Goal: Check status: Check status

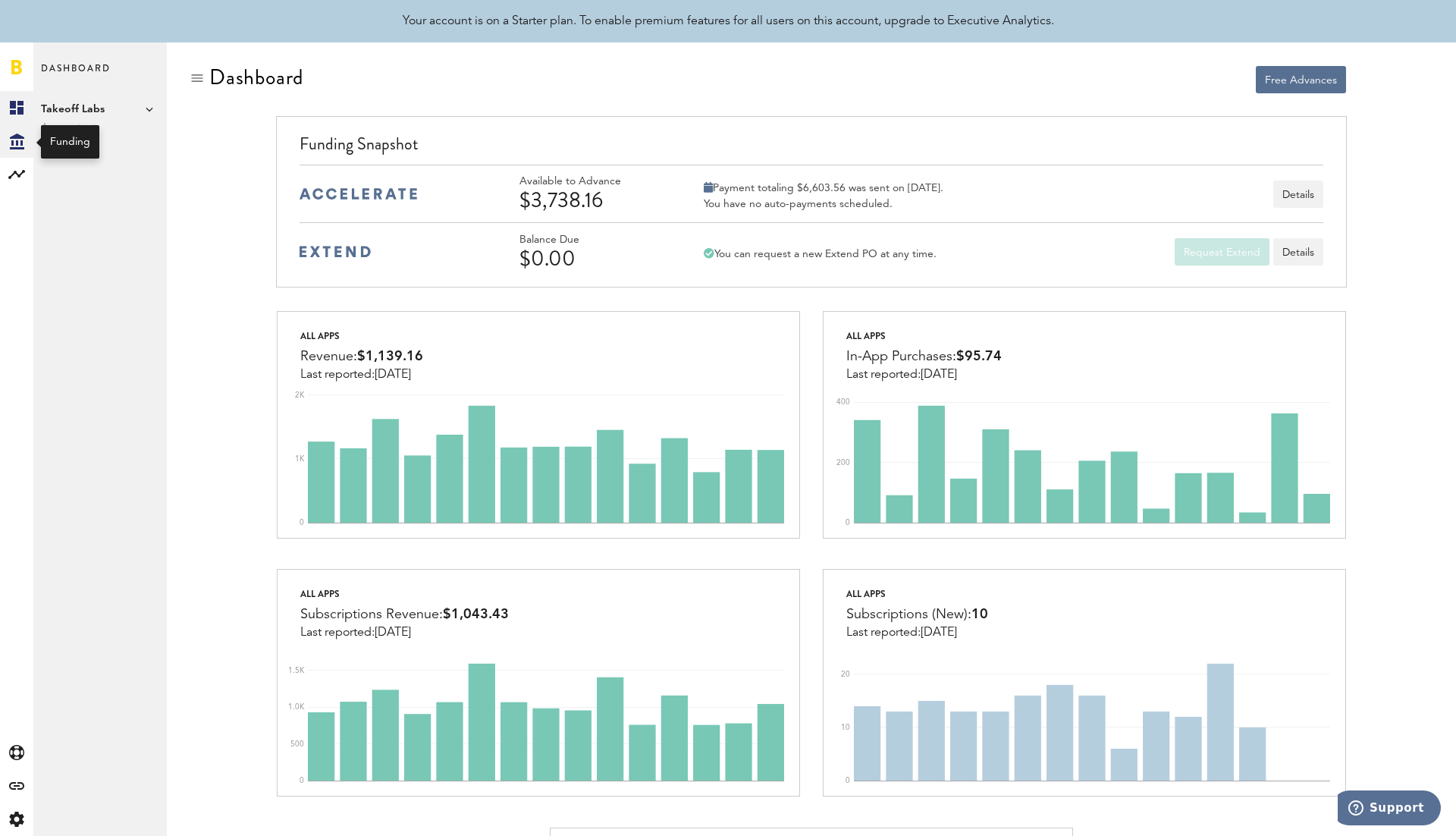
click at [20, 136] on icon at bounding box center [17, 141] width 14 height 16
click at [98, 148] on link "Transactions" at bounding box center [100, 141] width 133 height 33
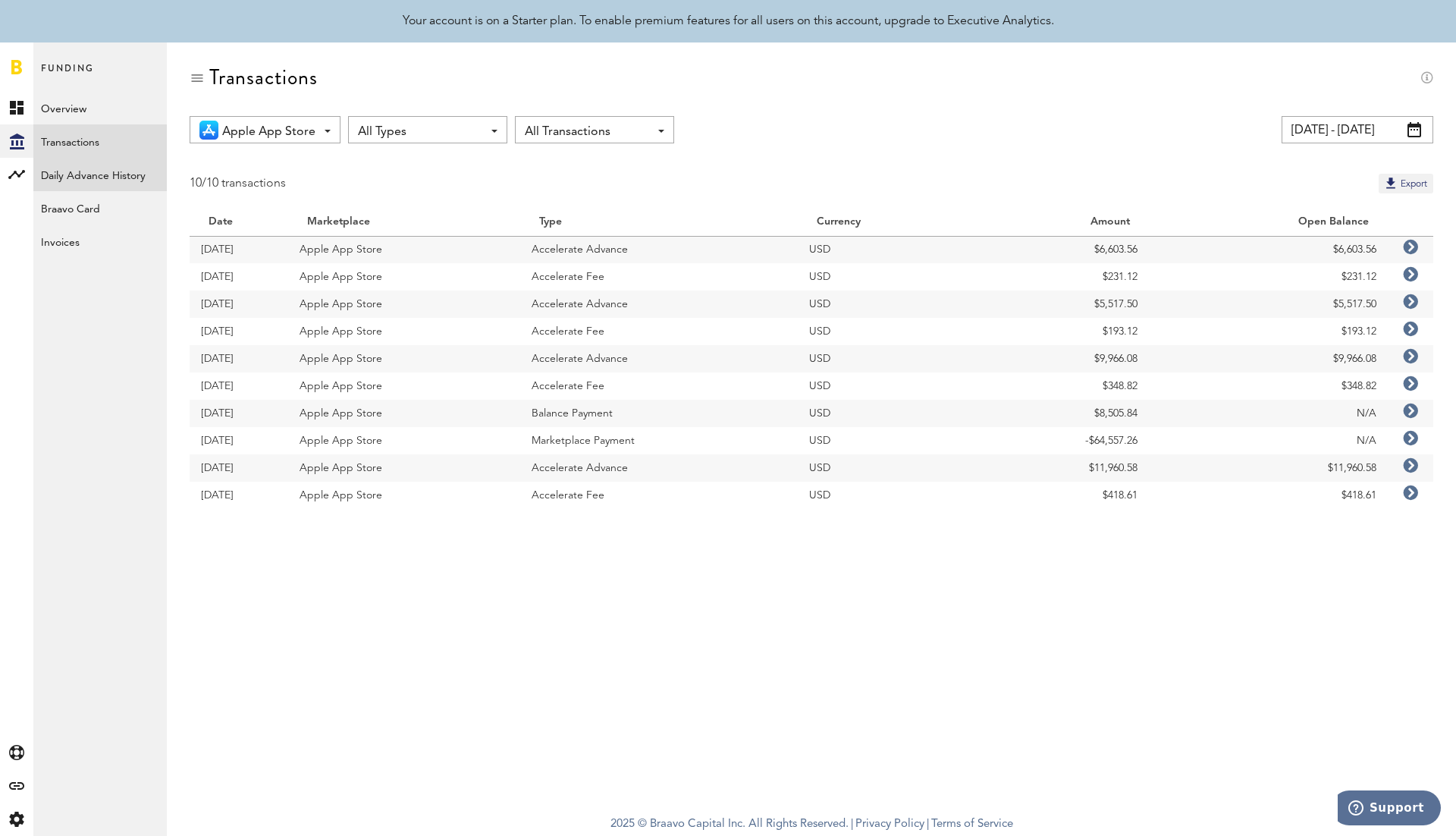
click at [103, 176] on link "Daily Advance History" at bounding box center [100, 175] width 133 height 33
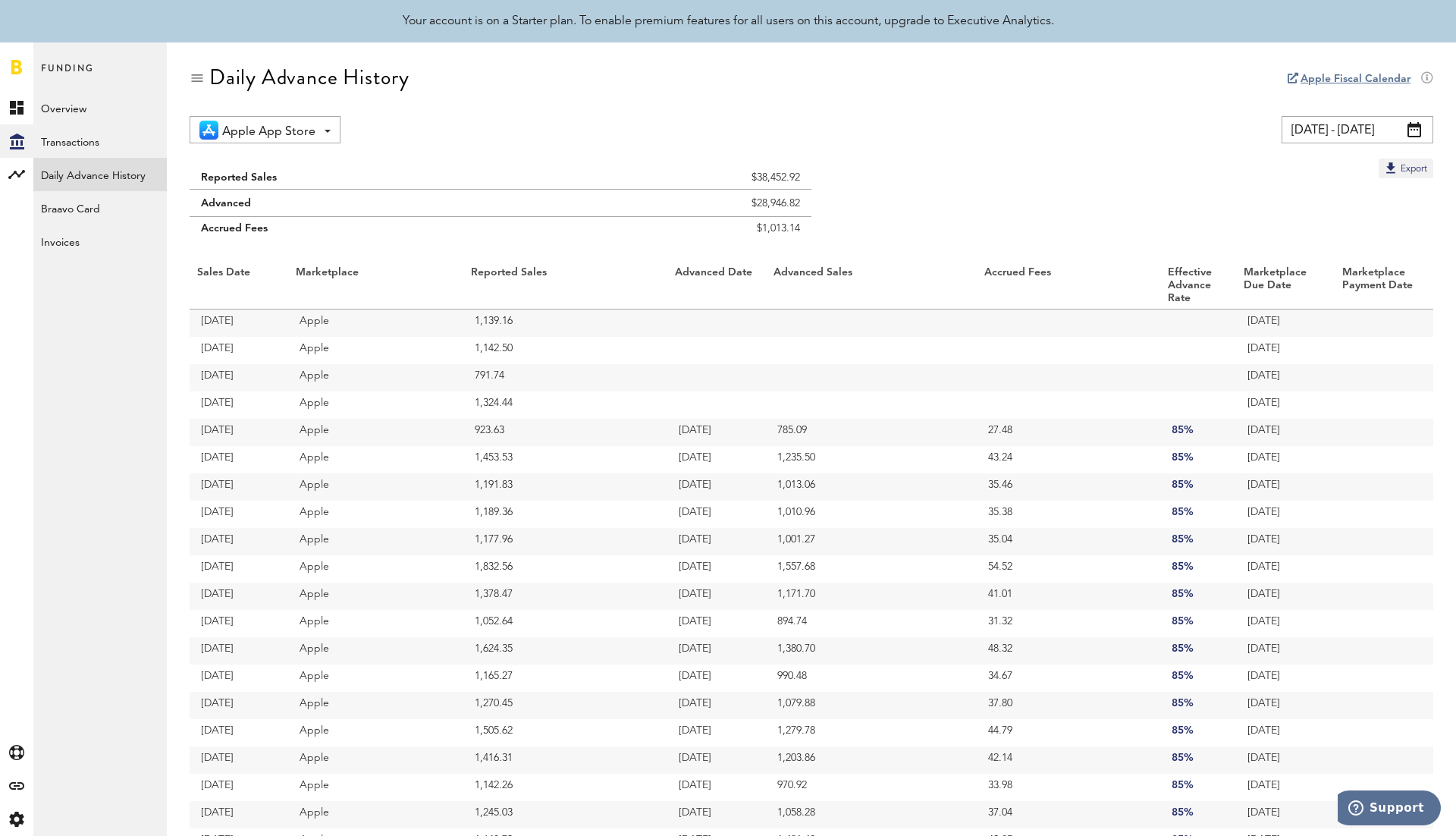
click at [1416, 123] on span at bounding box center [1415, 129] width 14 height 15
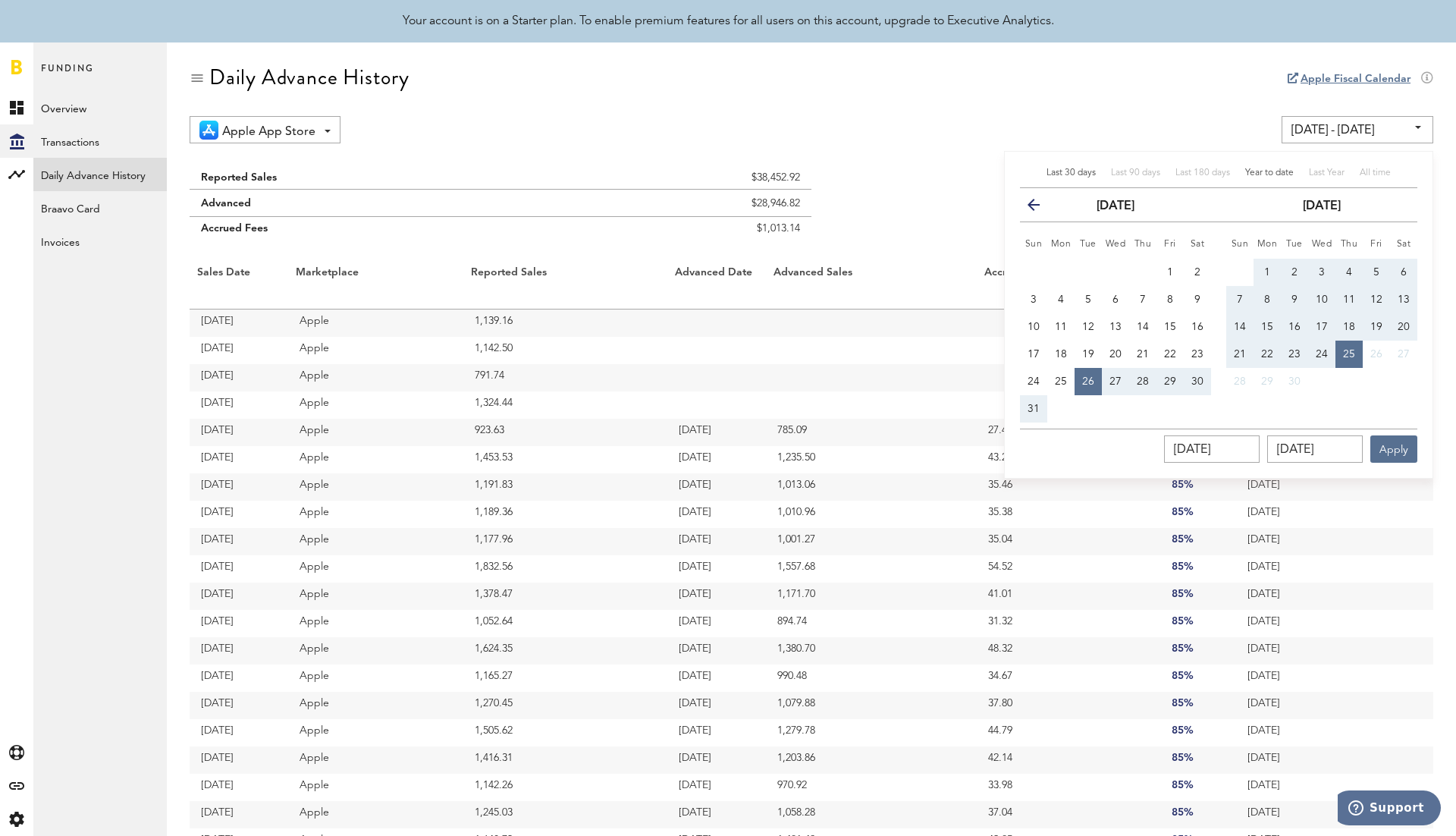
click at [1266, 169] on span "Year to date" at bounding box center [1269, 173] width 48 height 9
type input "[DATE] - [DATE]"
type input "[DATE]"
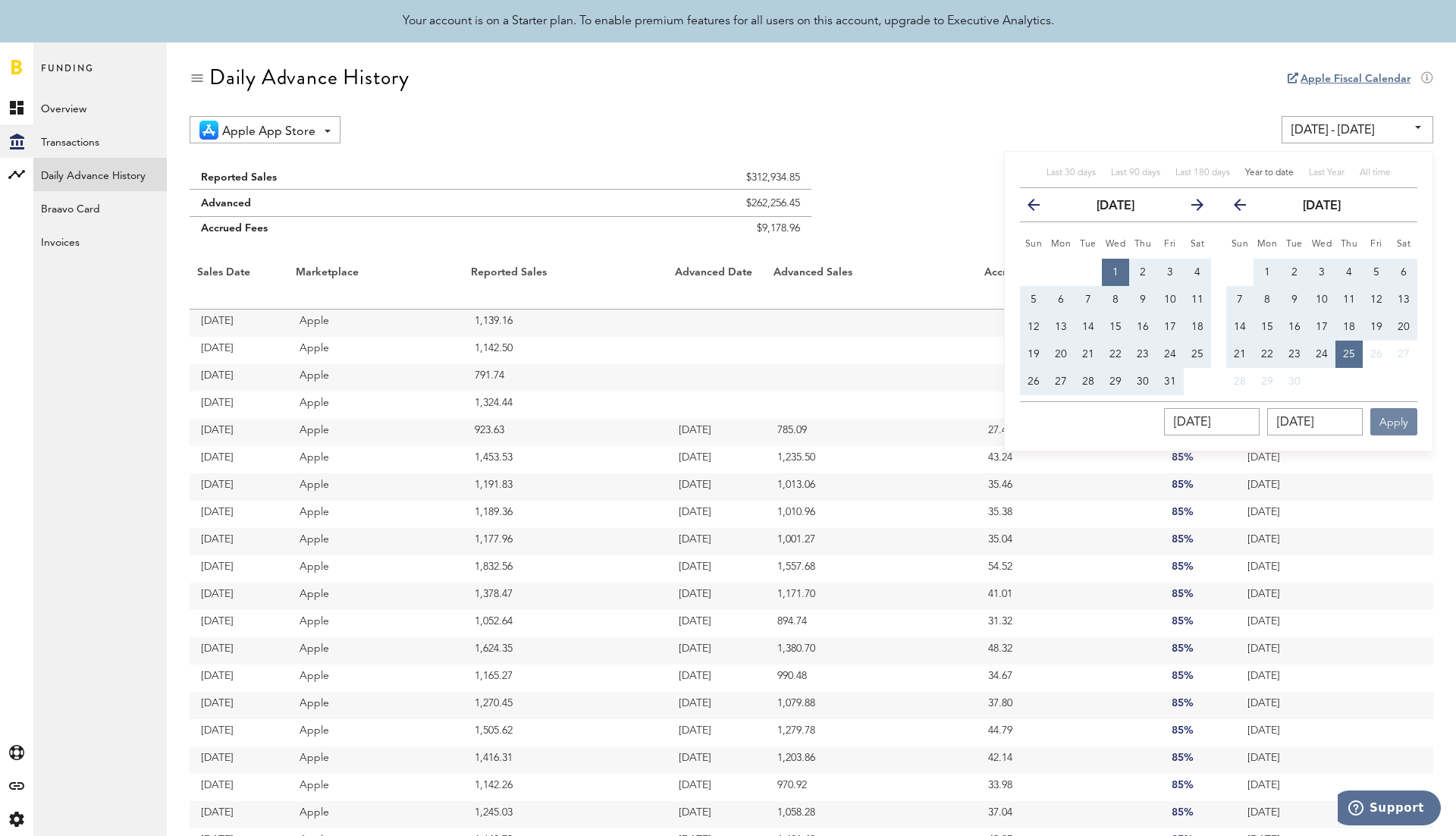
click at [1385, 422] on button "Apply" at bounding box center [1395, 422] width 47 height 27
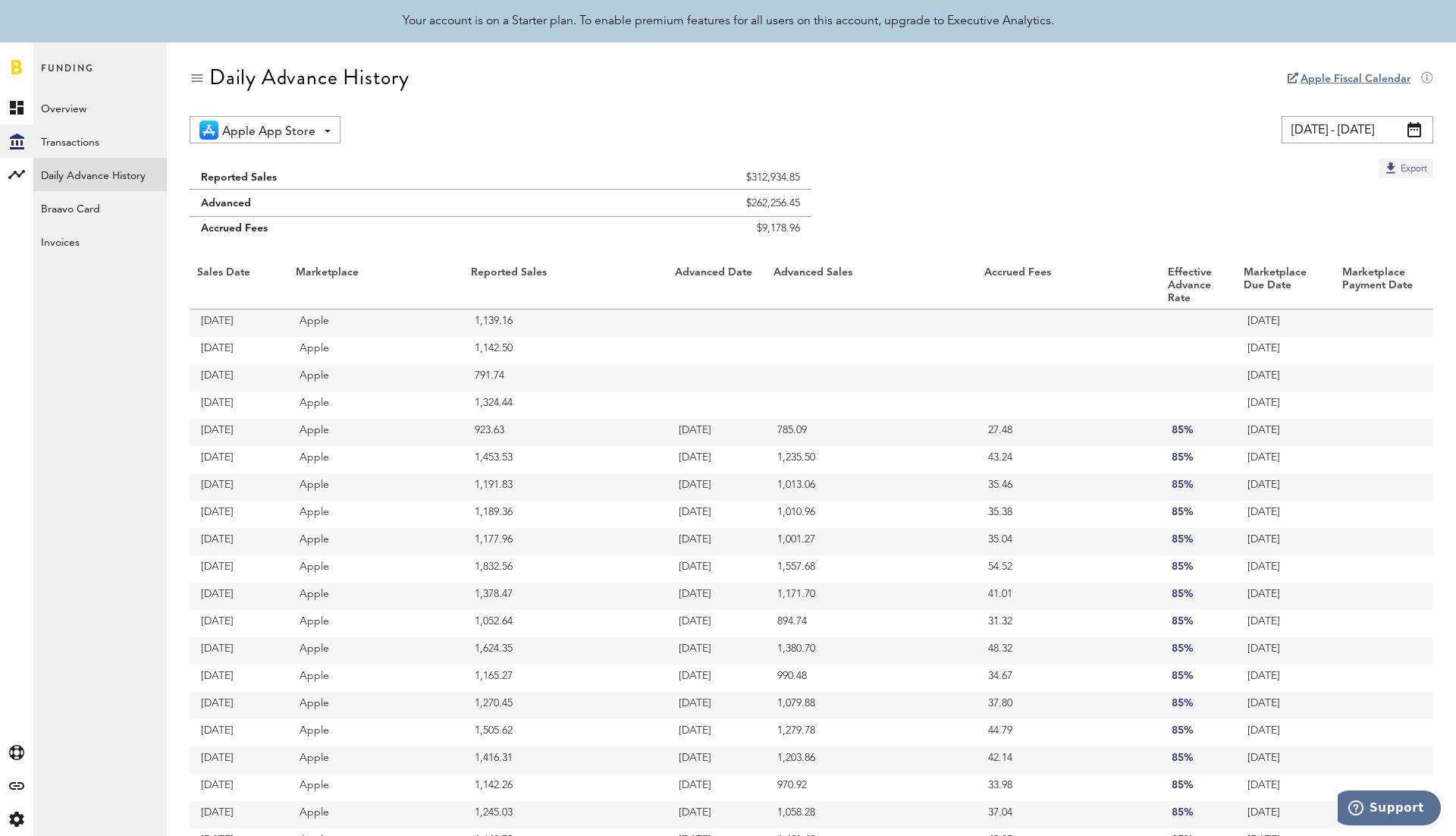
click at [1396, 170] on button "Export" at bounding box center [1406, 169] width 54 height 19
click at [88, 203] on link "Braavo Card" at bounding box center [100, 208] width 133 height 33
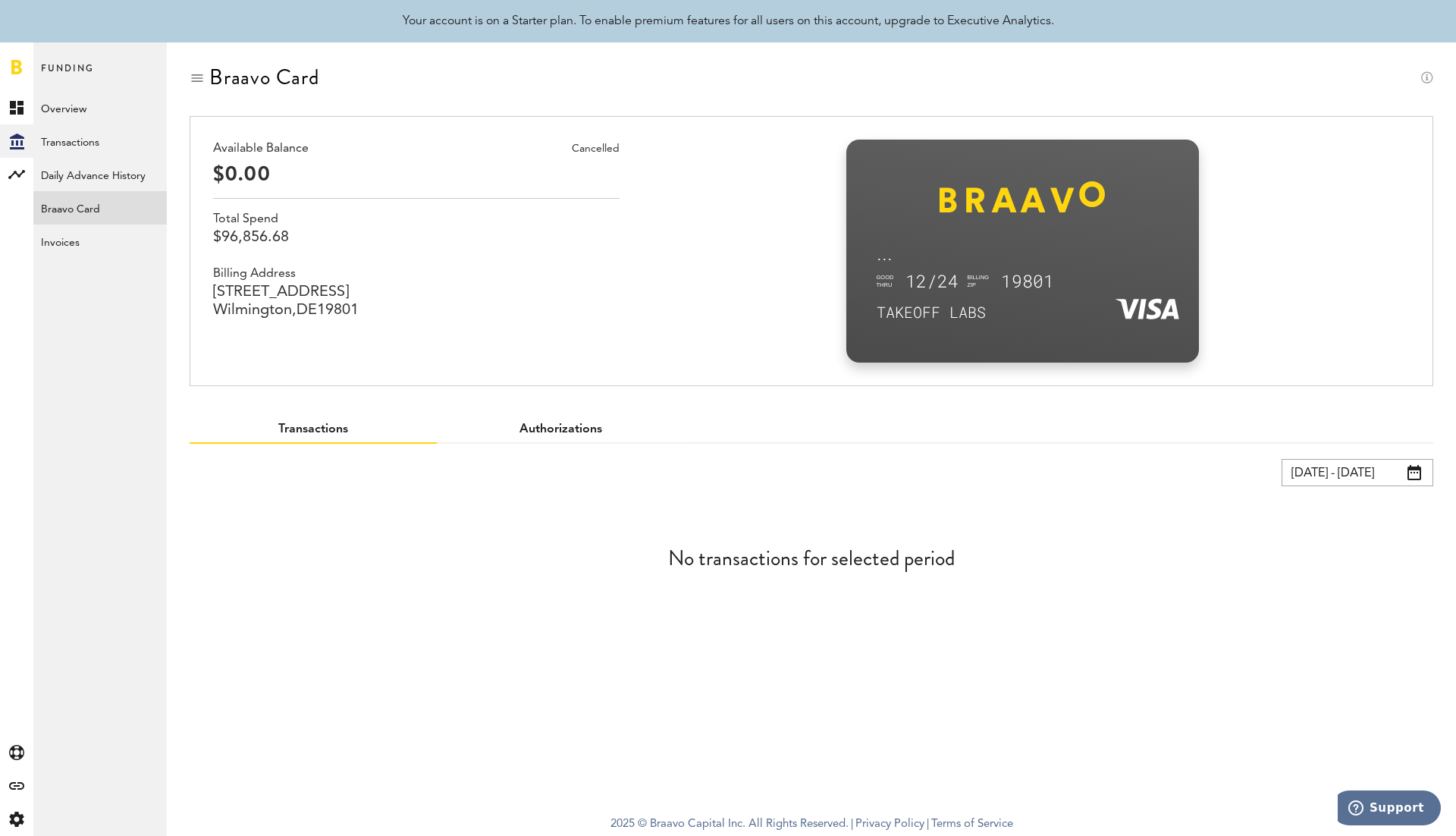
click at [554, 432] on link "Authorizations" at bounding box center [561, 429] width 83 height 12
click at [331, 434] on link "Transactions" at bounding box center [313, 429] width 69 height 12
click at [128, 242] on link "Invoices" at bounding box center [100, 241] width 133 height 33
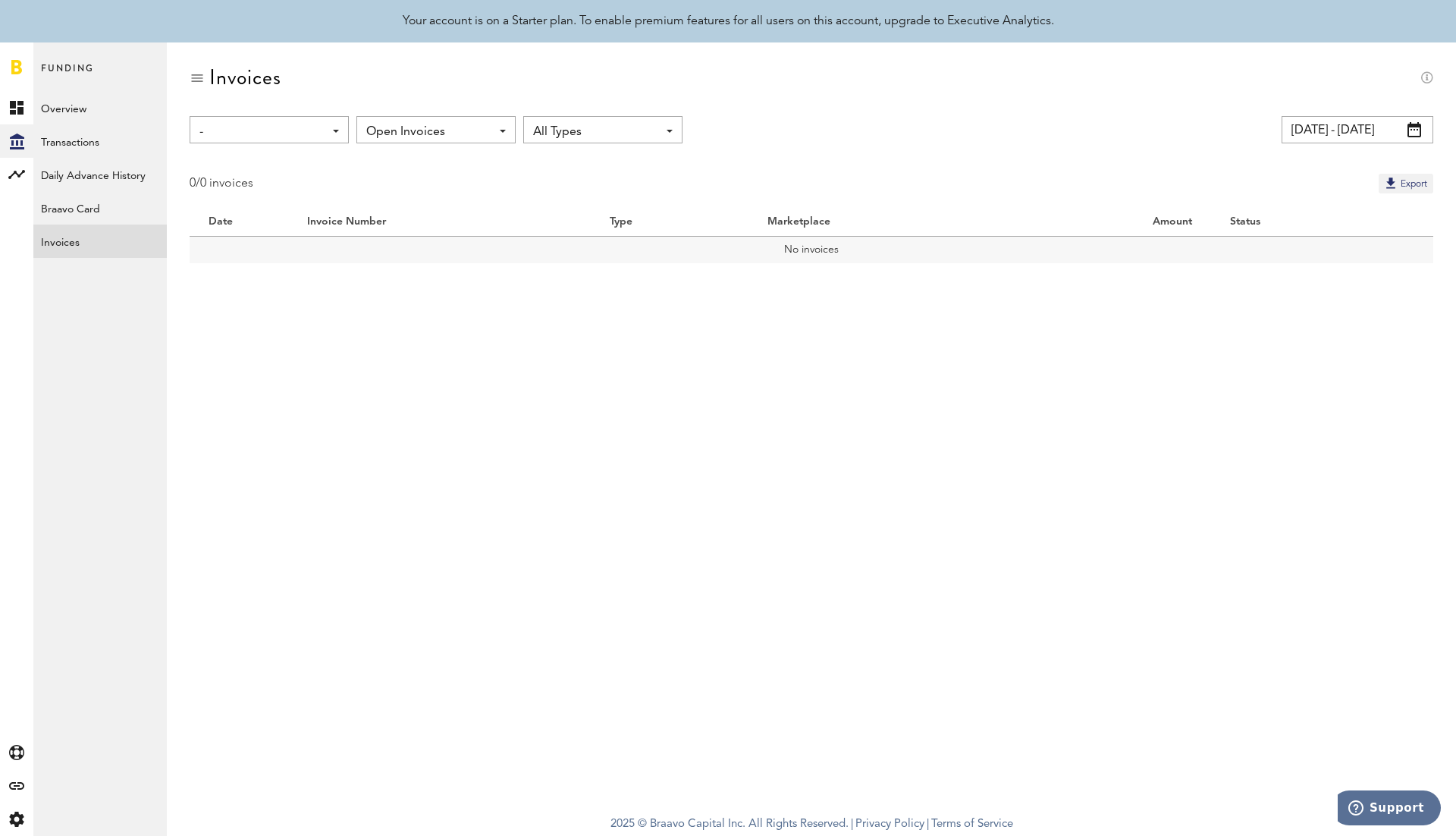
click at [448, 136] on span "Open Invoices" at bounding box center [429, 132] width 125 height 25
click at [441, 185] on span "All Invoices" at bounding box center [436, 192] width 129 height 25
click at [125, 143] on link "Transactions" at bounding box center [100, 141] width 133 height 33
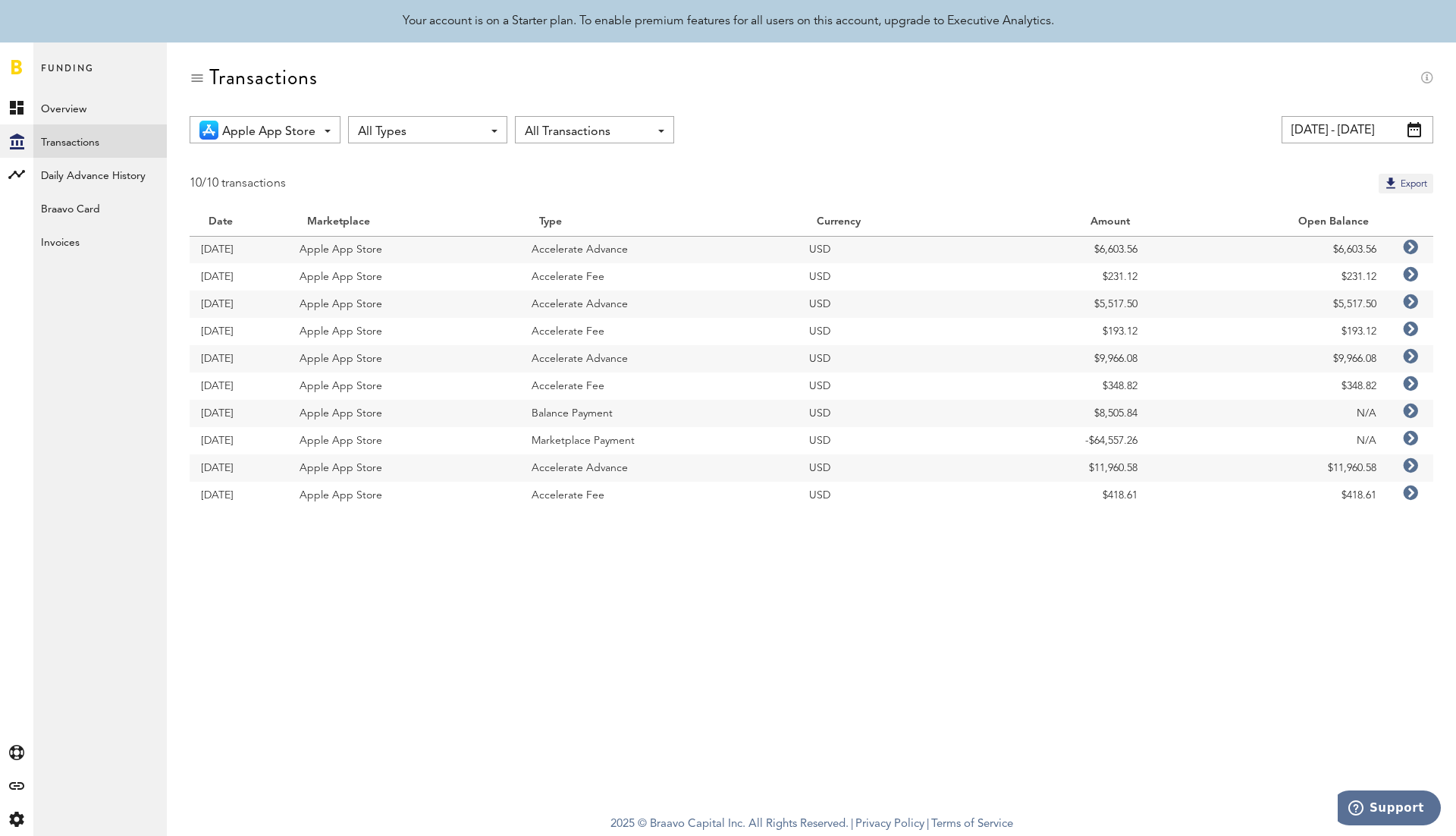
click at [1365, 119] on input "[DATE] - [DATE]" at bounding box center [1358, 129] width 152 height 27
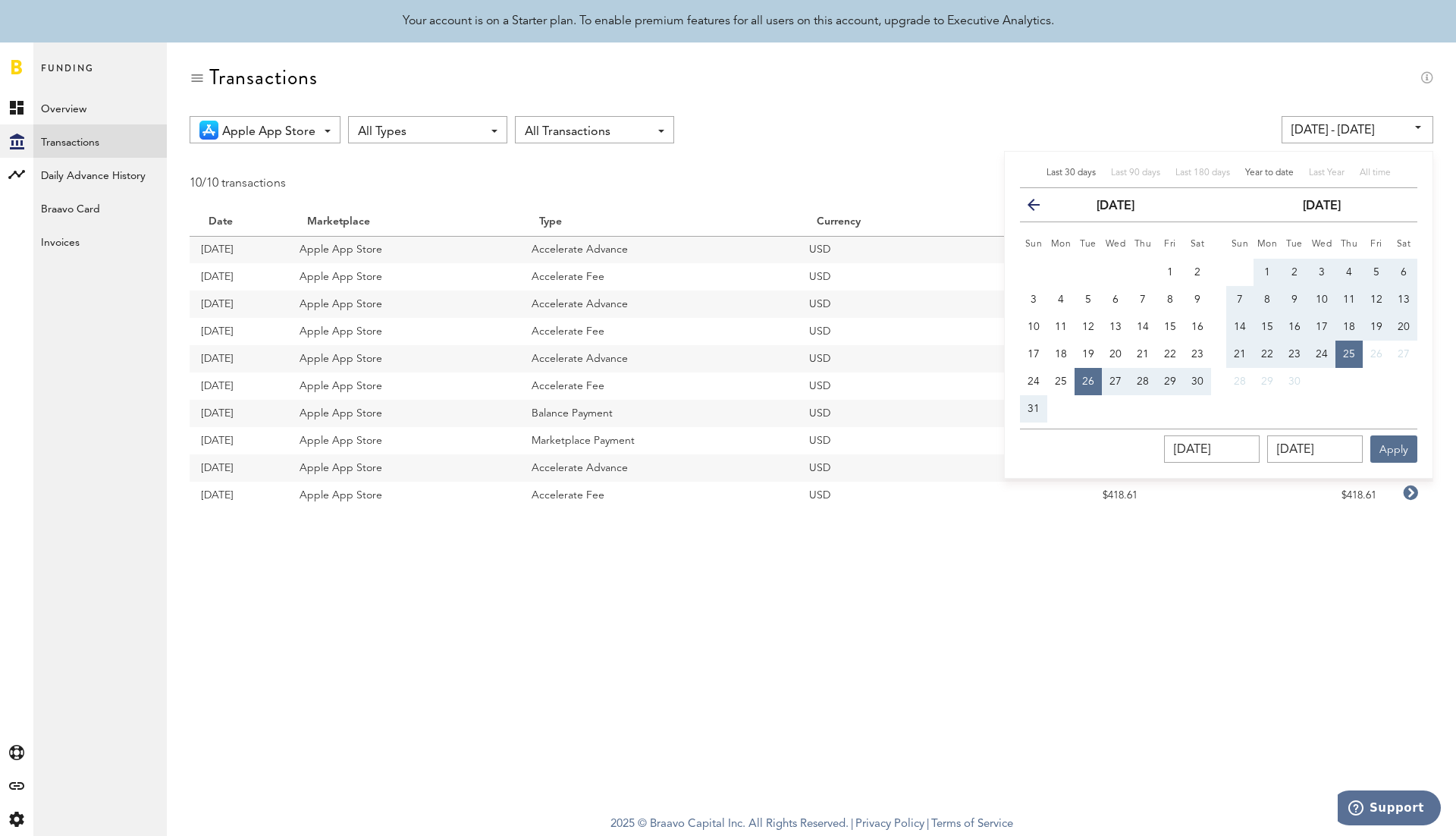
click at [1276, 173] on span "Year to date" at bounding box center [1269, 173] width 48 height 9
type input "[DATE] - [DATE]"
type input "[DATE]"
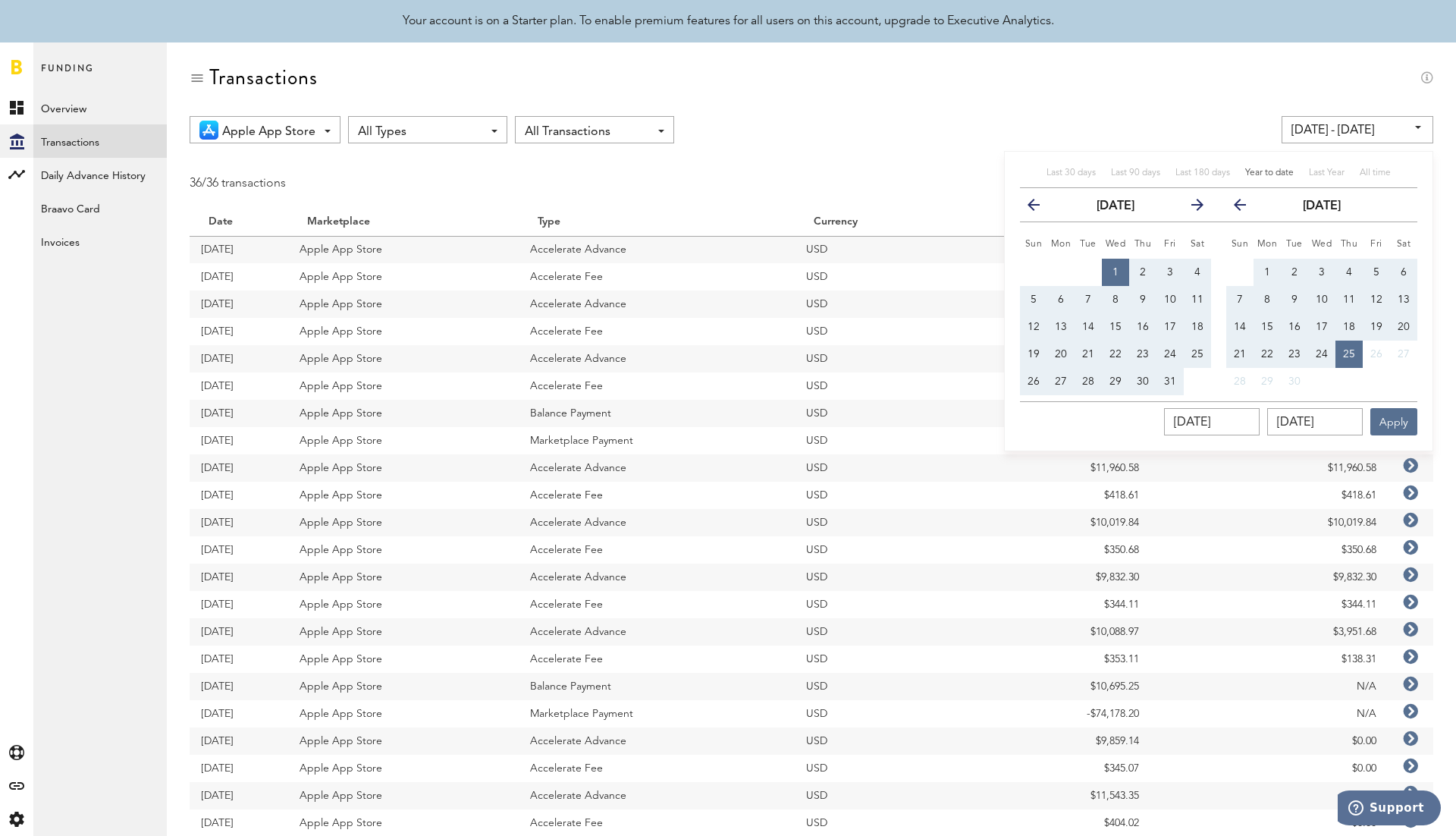
click at [1056, 103] on div "Transactions" at bounding box center [811, 90] width 1244 height 51
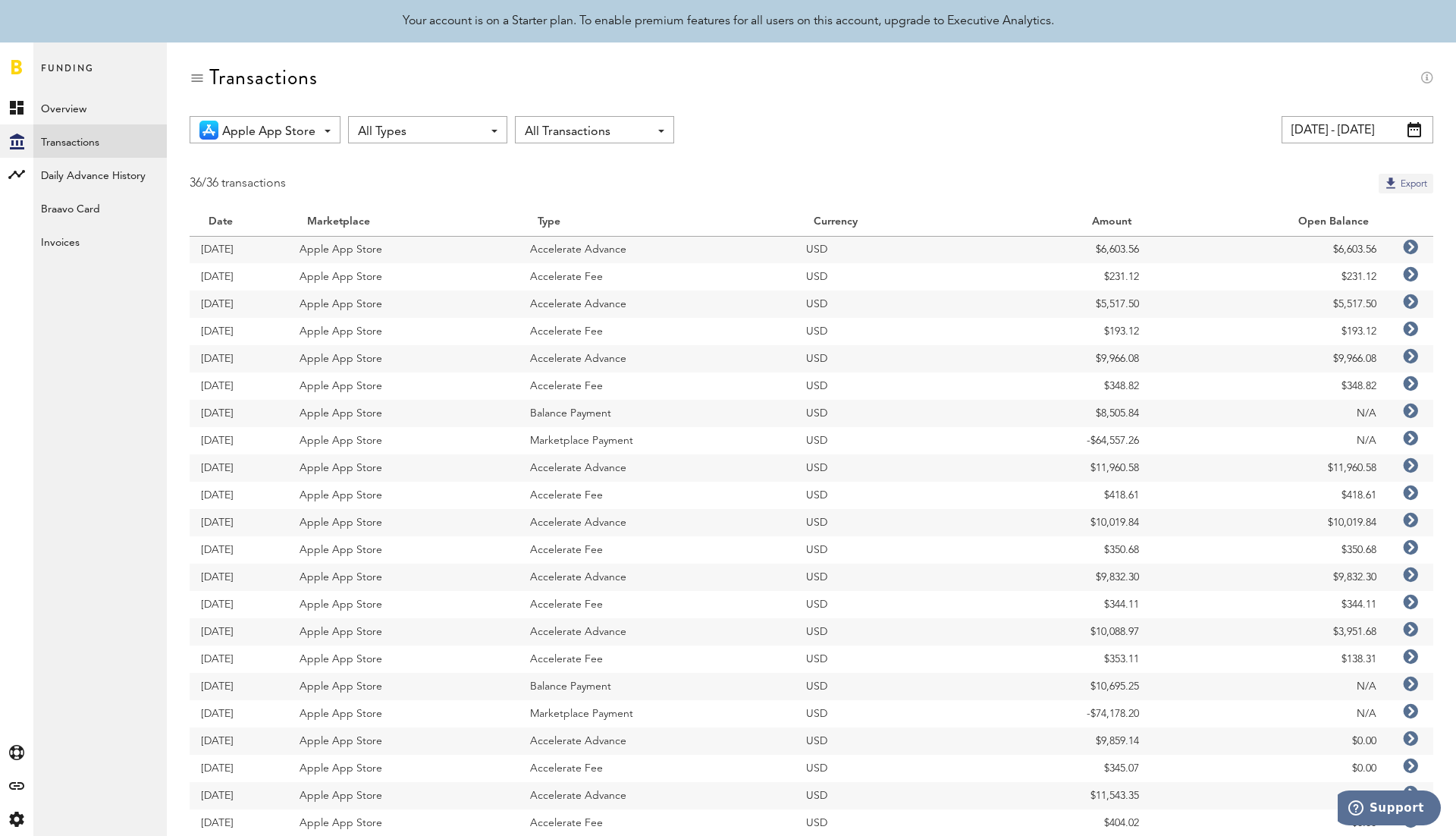
click at [1402, 184] on button "Export" at bounding box center [1406, 184] width 54 height 19
click at [109, 109] on link "Overview" at bounding box center [100, 108] width 133 height 33
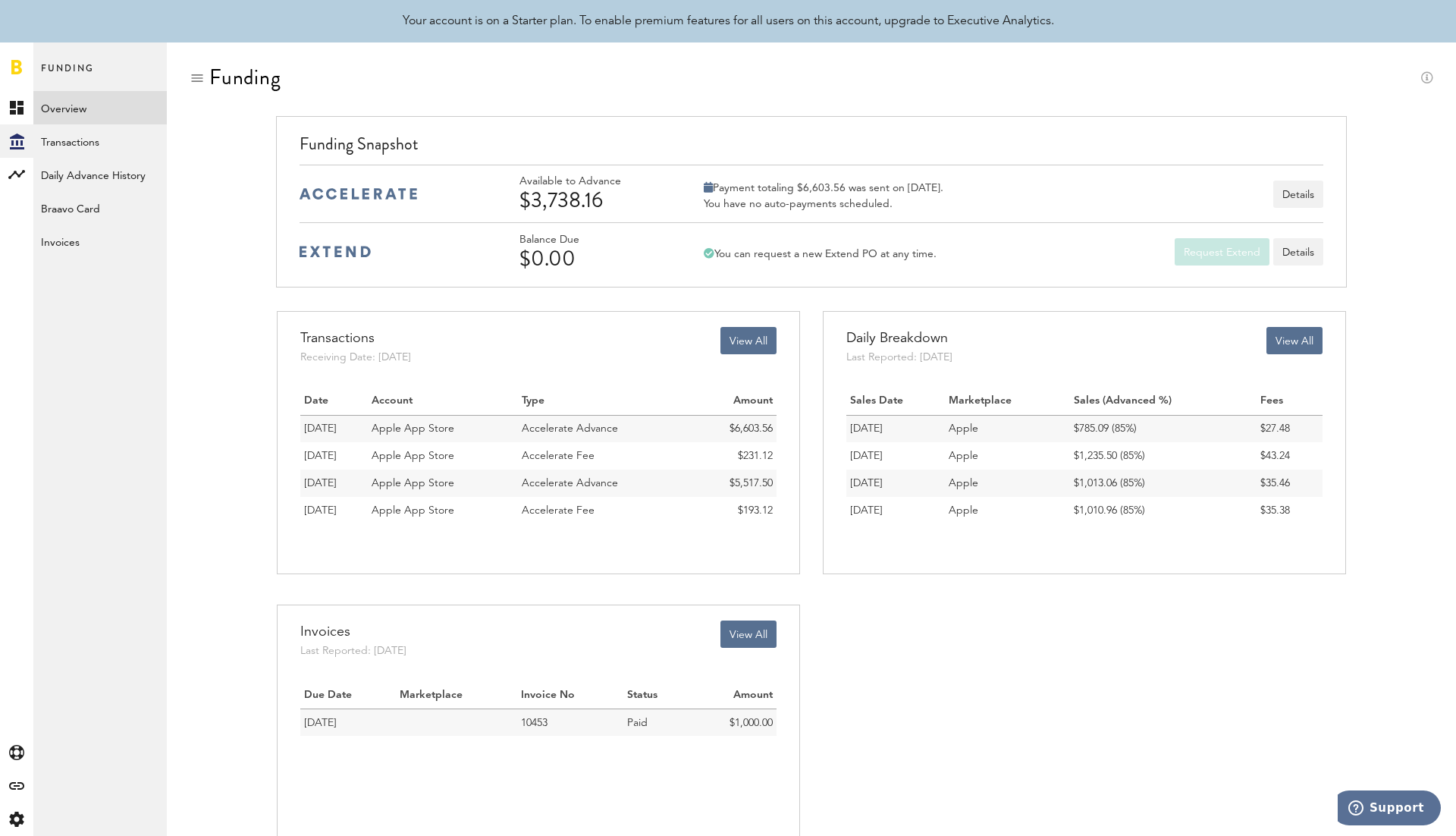
click at [656, 109] on div "Funding" at bounding box center [811, 90] width 1244 height 51
click at [13, 141] on icon "Created with Sketch." at bounding box center [17, 141] width 14 height 16
click at [19, 111] on icon at bounding box center [17, 108] width 14 height 14
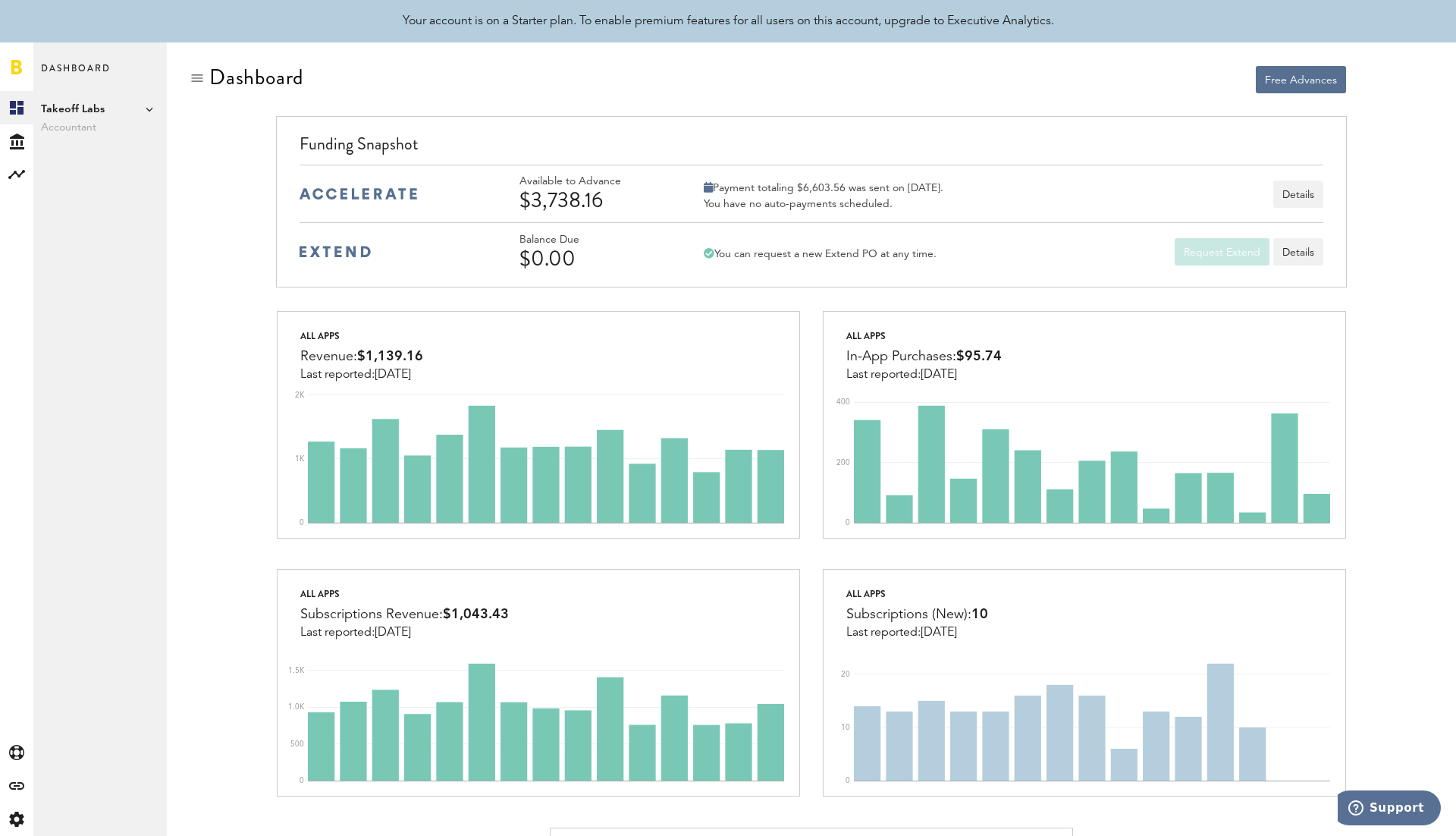
click at [148, 105] on icon at bounding box center [149, 109] width 8 height 8
click at [771, 87] on div at bounding box center [537, 79] width 524 height 29
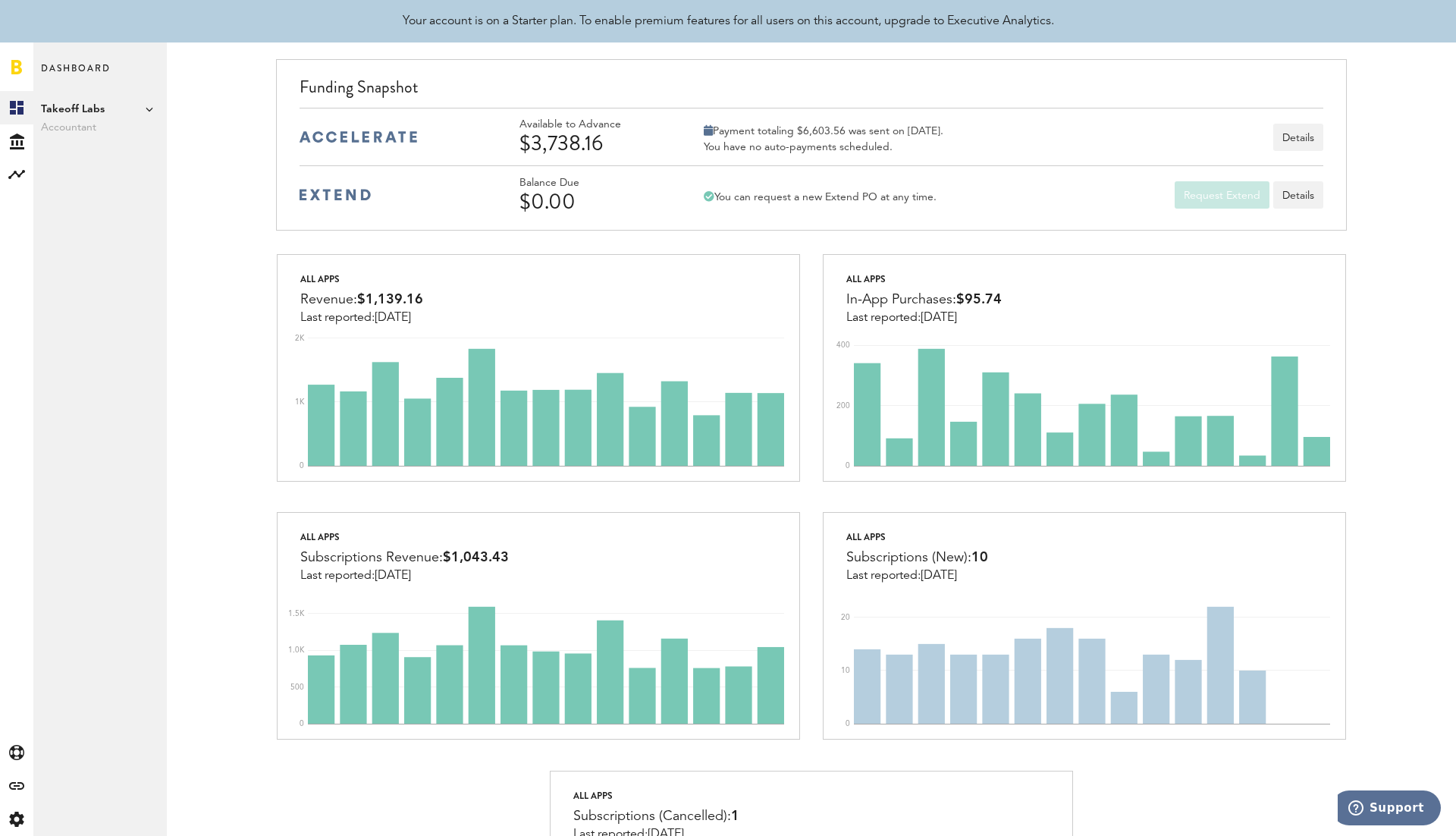
scroll to position [64, 0]
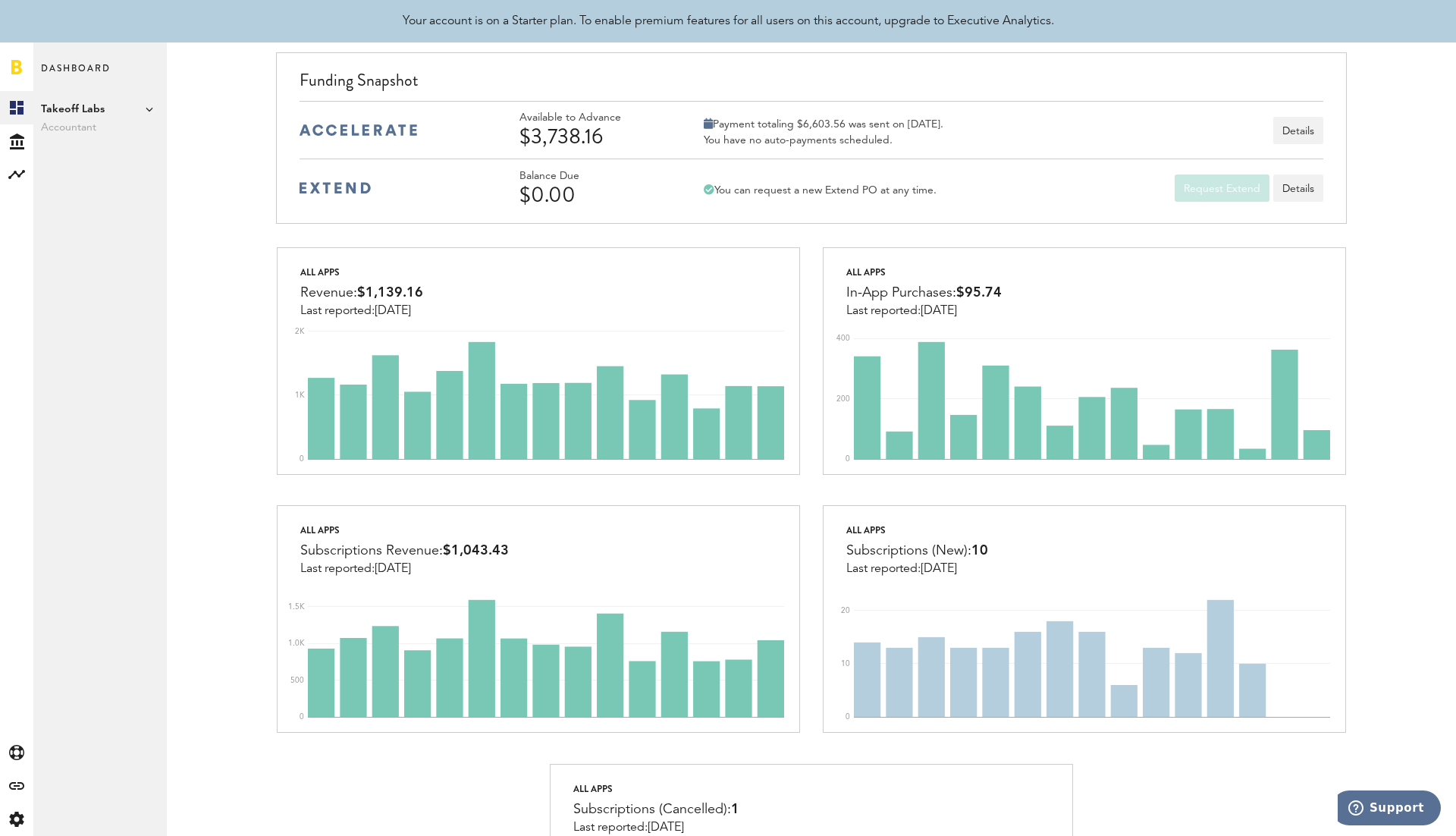
click at [157, 112] on span "Takeoff Labs" at bounding box center [100, 109] width 119 height 18
click at [198, 183] on span "Takeoff Labs" at bounding box center [234, 179] width 119 height 27
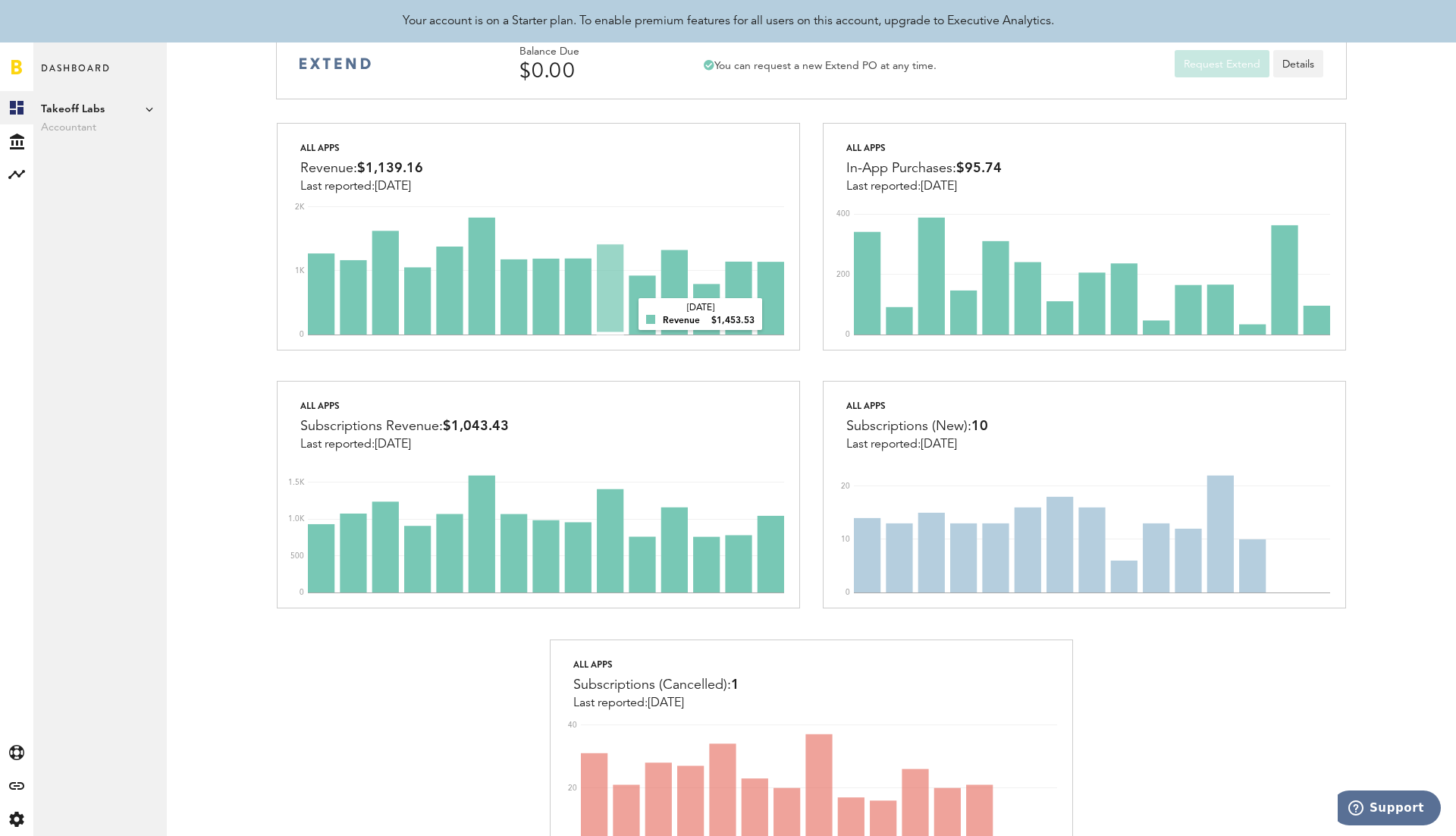
scroll to position [0, 0]
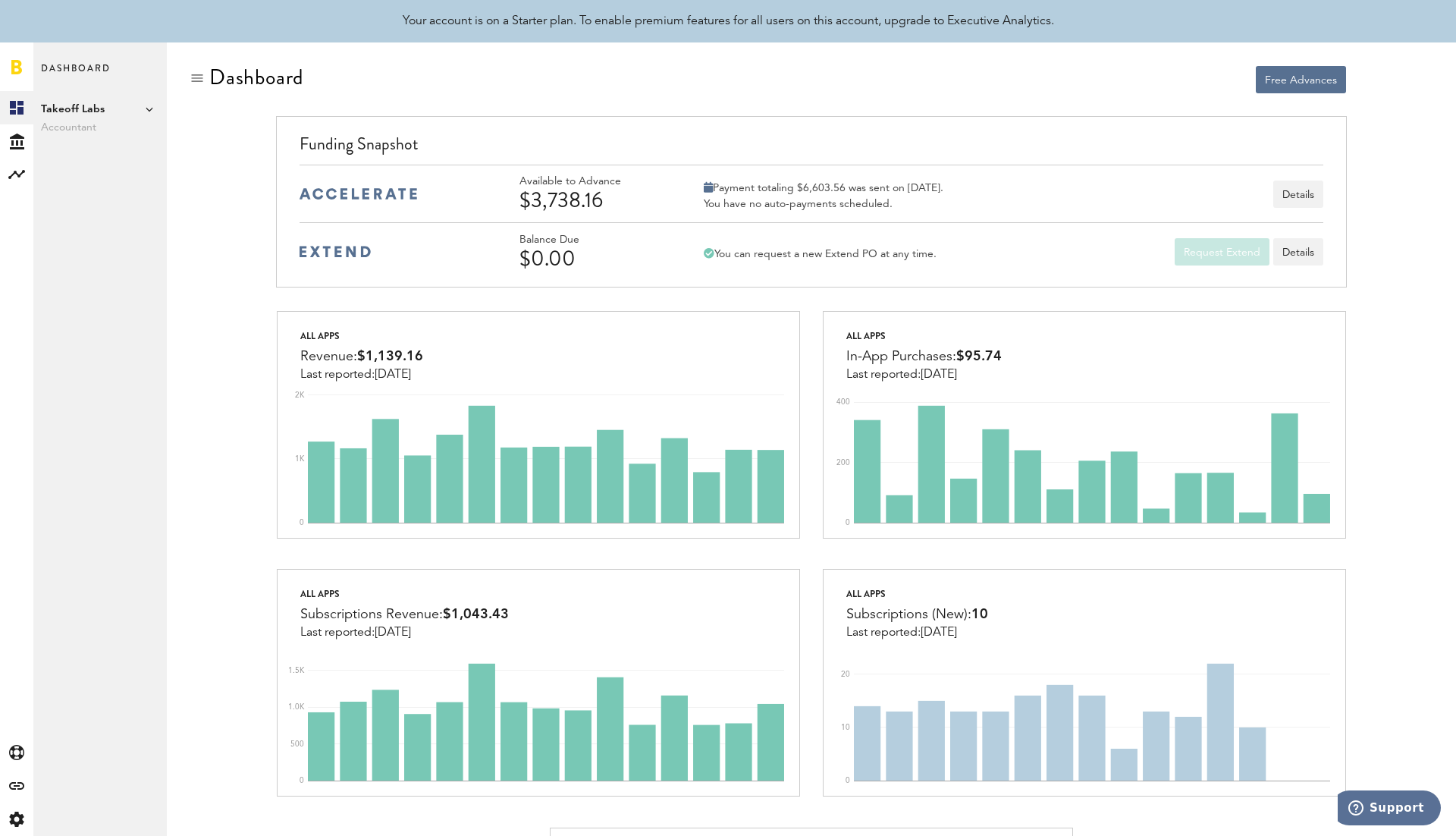
click at [153, 110] on span "Takeoff Labs" at bounding box center [100, 109] width 119 height 18
click at [125, 165] on div "Dashboard Takeoff Labs Accountant Aura Health Inc. Cladwell Takeoff Labs Add Pu…" at bounding box center [100, 438] width 133 height 793
